Goal: Task Accomplishment & Management: Use online tool/utility

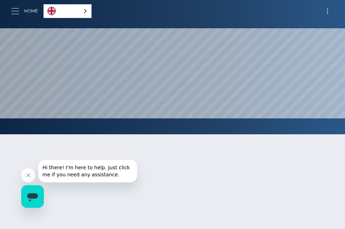
click at [18, 12] on button "button" at bounding box center [17, 11] width 13 height 10
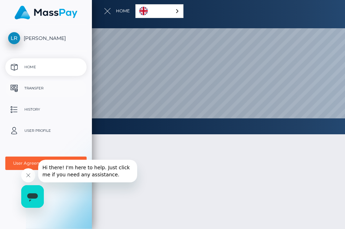
click at [31, 87] on p "Transfer" at bounding box center [46, 88] width 76 height 11
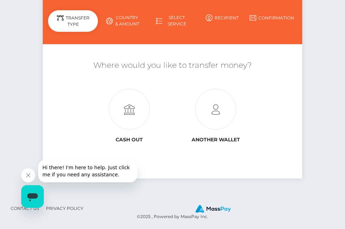
scroll to position [71, 0]
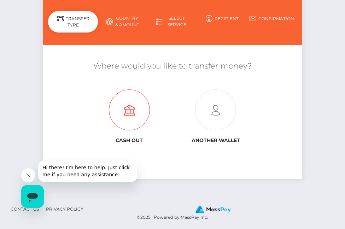
click at [125, 140] on h6 "Cash out" at bounding box center [130, 140] width 76 height 6
click at [131, 119] on icon at bounding box center [129, 110] width 86 height 41
